Goal: Transaction & Acquisition: Purchase product/service

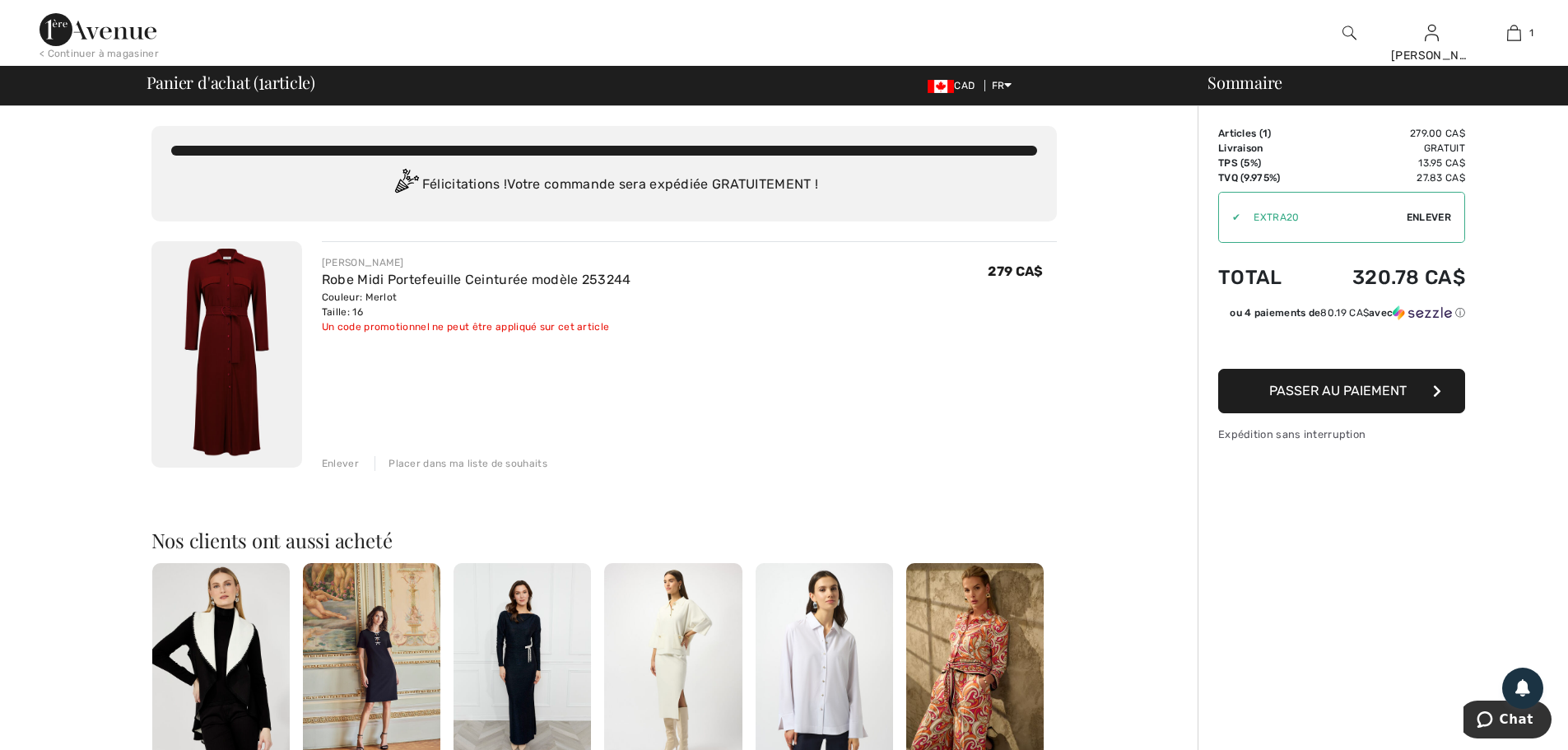
click at [1431, 383] on button "Passer au paiement" at bounding box center [1342, 391] width 247 height 45
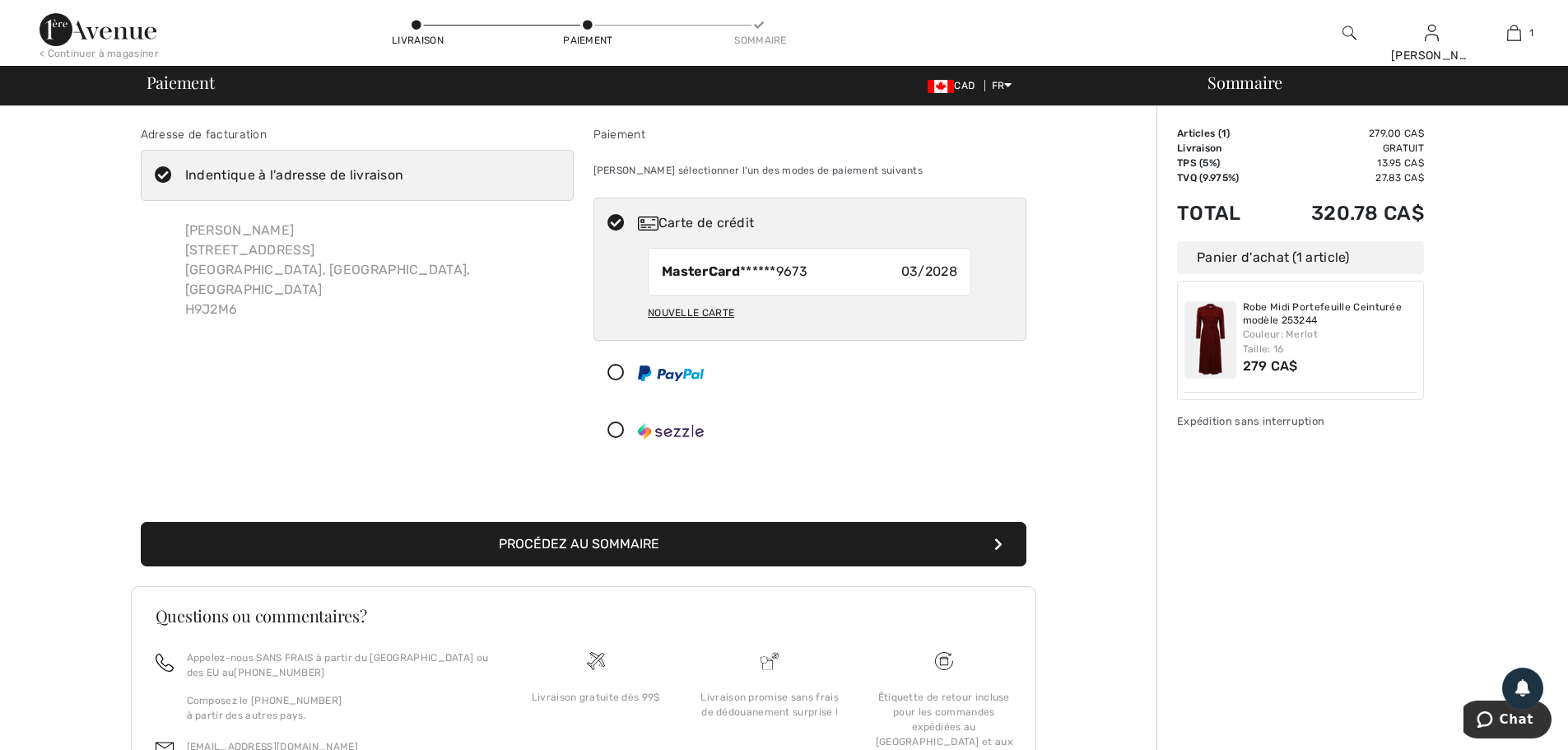
click at [700, 223] on div "Carte de crédit" at bounding box center [826, 223] width 377 height 20
radio input "true"
click at [997, 536] on button "Procédez au sommaire" at bounding box center [583, 544] width 886 height 45
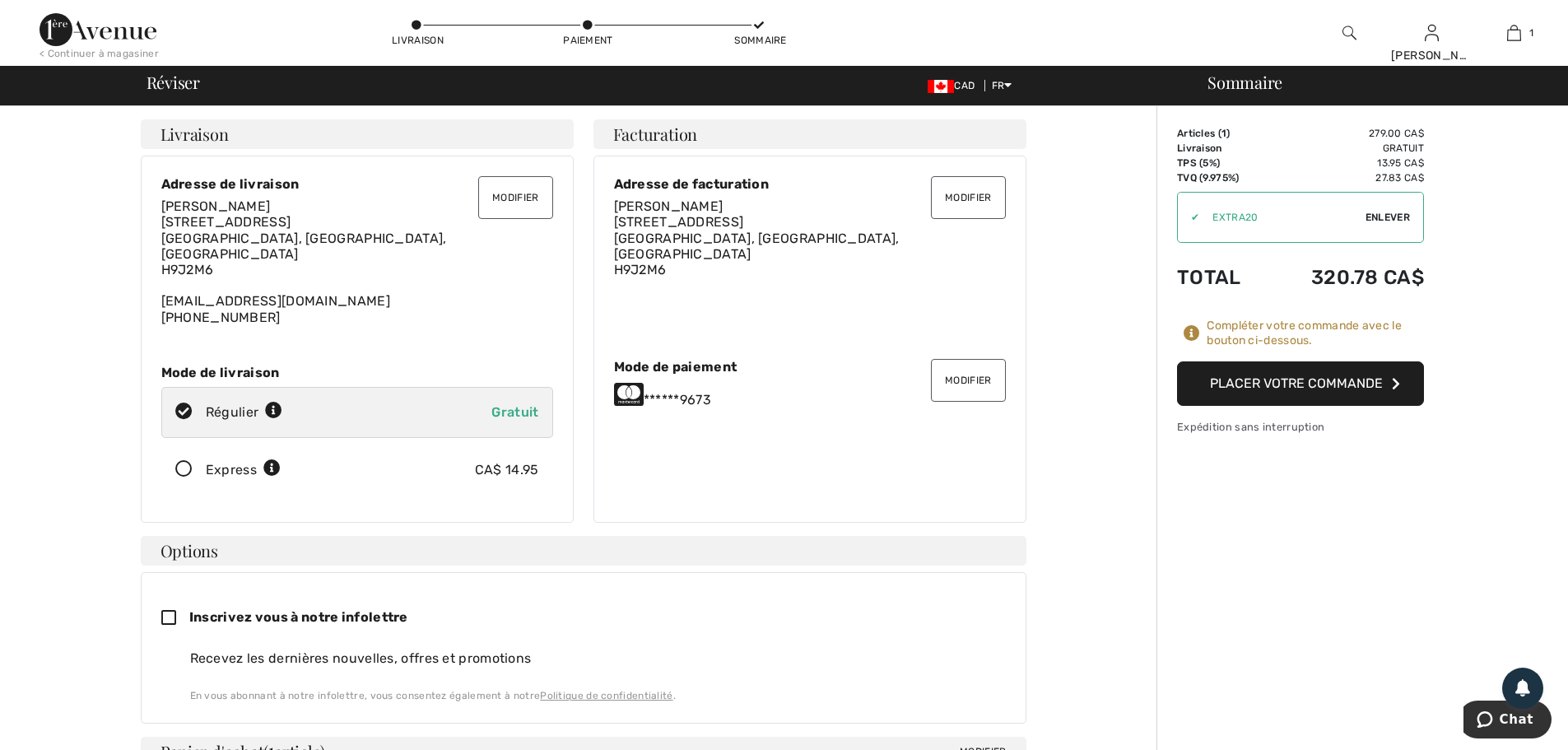
click at [1335, 375] on button "Placer votre commande" at bounding box center [1301, 383] width 247 height 45
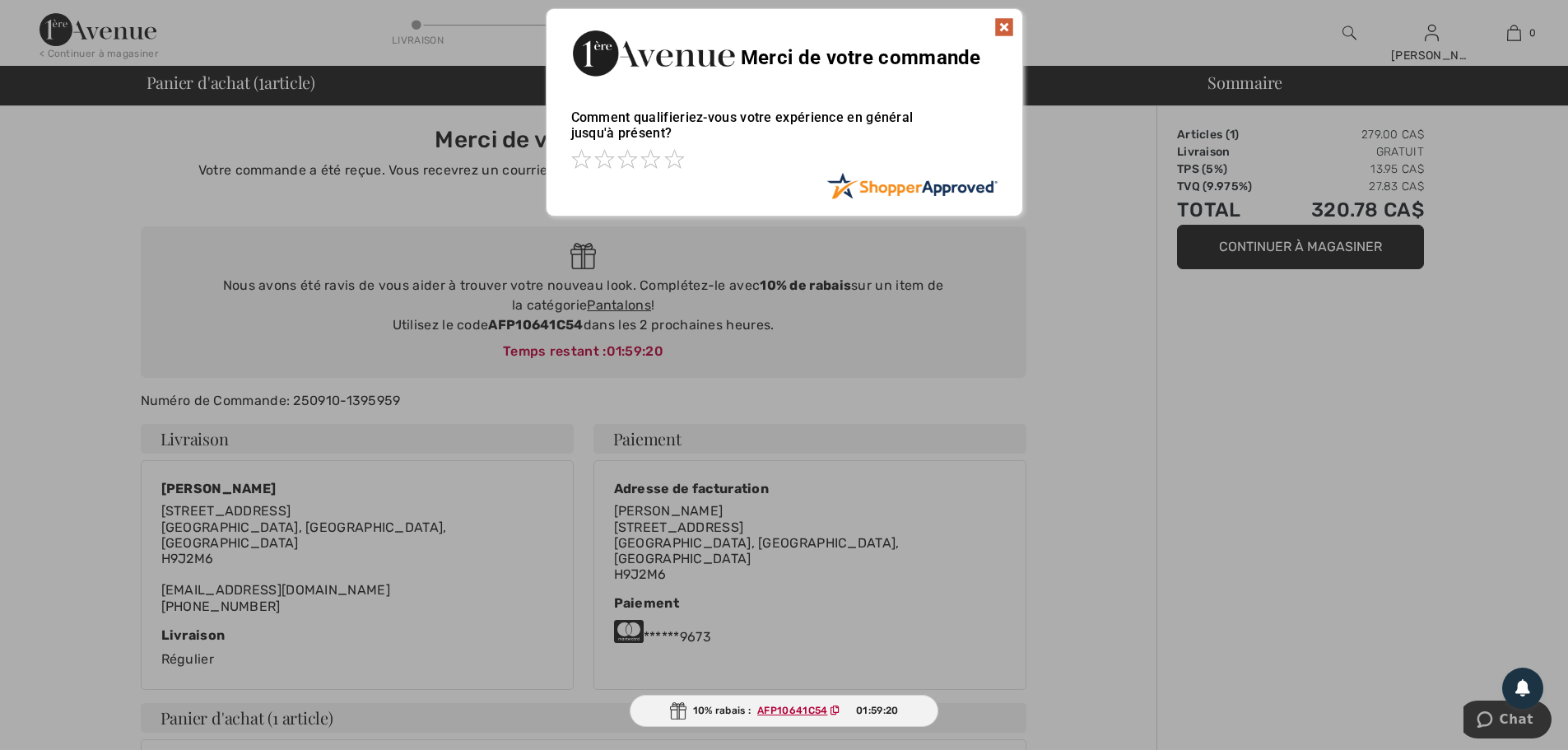
click at [1003, 20] on img at bounding box center [1005, 27] width 20 height 20
